Goal: Use online tool/utility

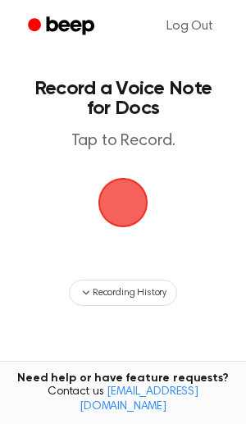
click at [140, 214] on span "button" at bounding box center [123, 203] width 92 height 92
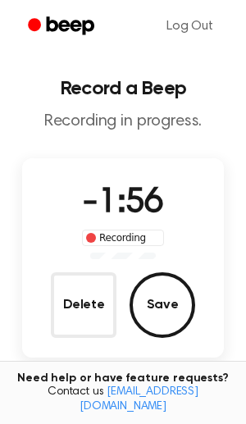
click at [121, 211] on span "-1:56" at bounding box center [123, 203] width 82 height 34
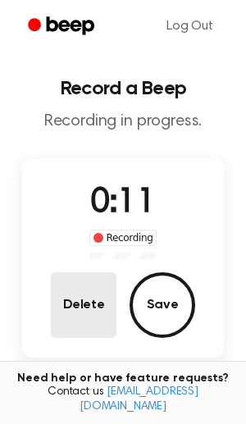
click at [85, 309] on button "Delete" at bounding box center [84, 306] width 66 height 66
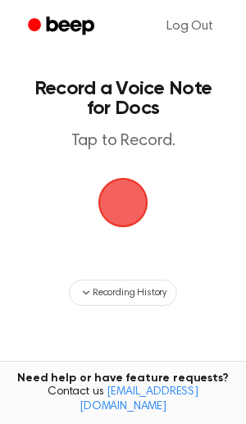
click at [126, 216] on span "button" at bounding box center [122, 202] width 75 height 75
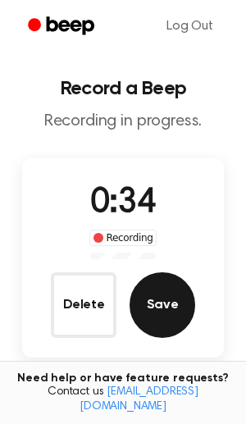
click at [158, 282] on button "Save" at bounding box center [163, 306] width 66 height 66
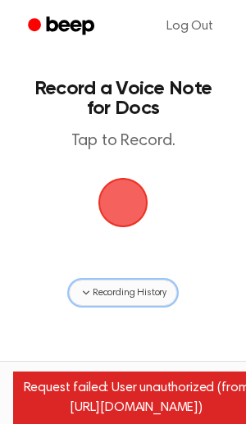
click at [84, 287] on icon "button" at bounding box center [86, 293] width 13 height 13
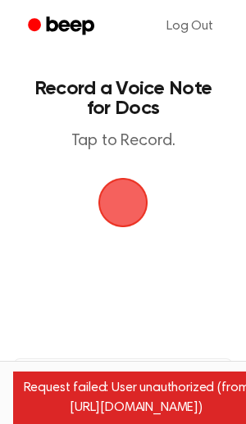
click at [116, 397] on div "Request failed: User unauthorized (from [URL][DOMAIN_NAME])" at bounding box center [136, 398] width 246 height 53
click at [113, 415] on div "Request failed: User unauthorized (from [URL][DOMAIN_NAME])" at bounding box center [136, 398] width 246 height 53
click at [115, 404] on div "Request failed: User unauthorized (from [URL][DOMAIN_NAME])" at bounding box center [136, 398] width 246 height 53
click at [118, 200] on span "button" at bounding box center [123, 203] width 92 height 92
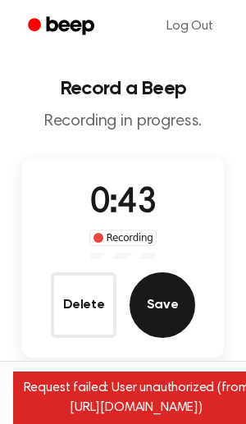
click at [157, 309] on button "Save" at bounding box center [163, 306] width 66 height 66
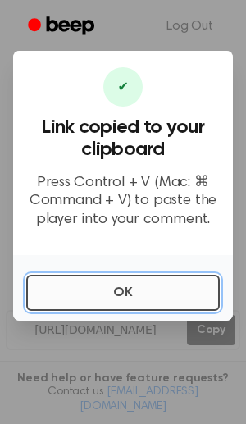
click at [124, 296] on button "OK" at bounding box center [123, 293] width 194 height 36
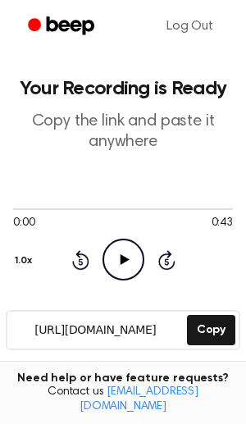
click at [124, 262] on icon at bounding box center [124, 259] width 9 height 11
drag, startPoint x: 6, startPoint y: 210, endPoint x: 186, endPoint y: 209, distance: 180.6
click at [186, 209] on div at bounding box center [123, 208] width 220 height 13
click at [186, 209] on div at bounding box center [123, 210] width 220 height 2
click at [197, 210] on div at bounding box center [123, 208] width 220 height 13
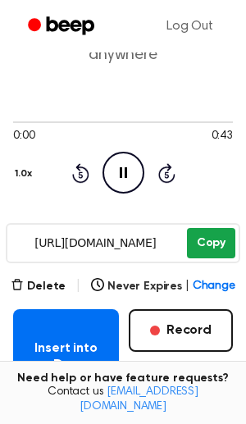
scroll to position [80, 0]
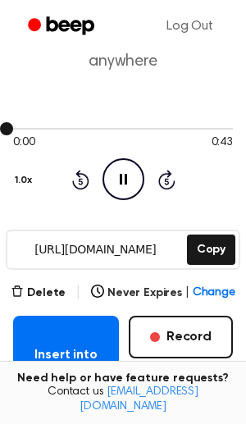
click at [186, 131] on div at bounding box center [123, 127] width 220 height 13
click at [121, 180] on icon "Pause Audio" at bounding box center [124, 179] width 42 height 42
click at [121, 180] on icon at bounding box center [124, 179] width 9 height 11
drag, startPoint x: 4, startPoint y: 126, endPoint x: 26, endPoint y: 125, distance: 22.2
click at [26, 125] on div at bounding box center [123, 127] width 220 height 13
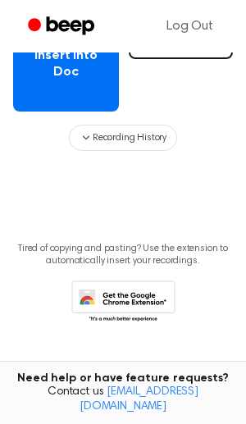
scroll to position [0, 0]
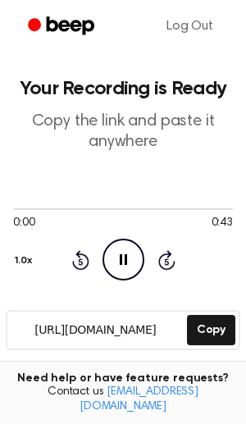
click at [133, 270] on icon "Pause Audio" at bounding box center [124, 260] width 42 height 42
click at [21, 250] on button "1.0x" at bounding box center [25, 261] width 25 height 28
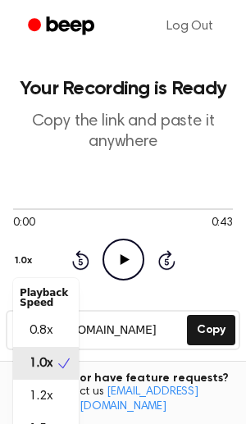
click at [186, 277] on div "0:00 0:43 1.0x Playback Speed 0.8x 1.0x 1.2x 1.5x 2.0x Rewind 5 seconds Play Au…" at bounding box center [123, 241] width 220 height 79
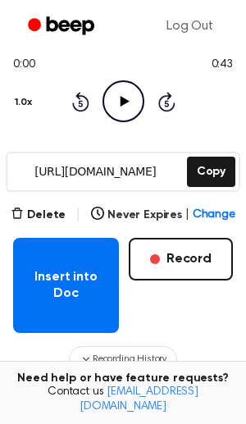
scroll to position [247, 0]
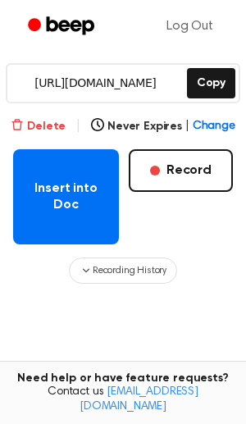
click at [53, 123] on button "Delete" at bounding box center [38, 126] width 55 height 17
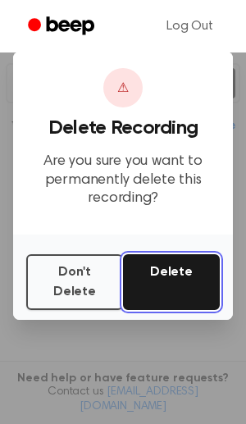
click at [181, 280] on button "Delete" at bounding box center [171, 282] width 97 height 56
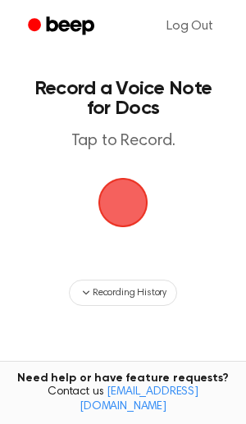
click at [141, 202] on span "button" at bounding box center [123, 203] width 46 height 46
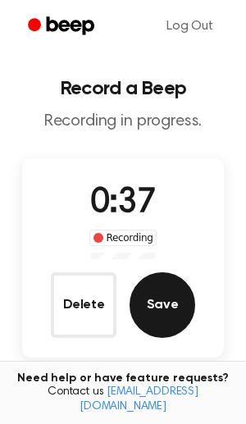
click at [170, 308] on button "Save" at bounding box center [163, 306] width 66 height 66
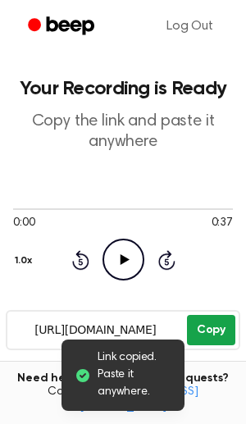
click at [215, 329] on button "Copy" at bounding box center [211, 330] width 48 height 30
